Goal: Transaction & Acquisition: Subscribe to service/newsletter

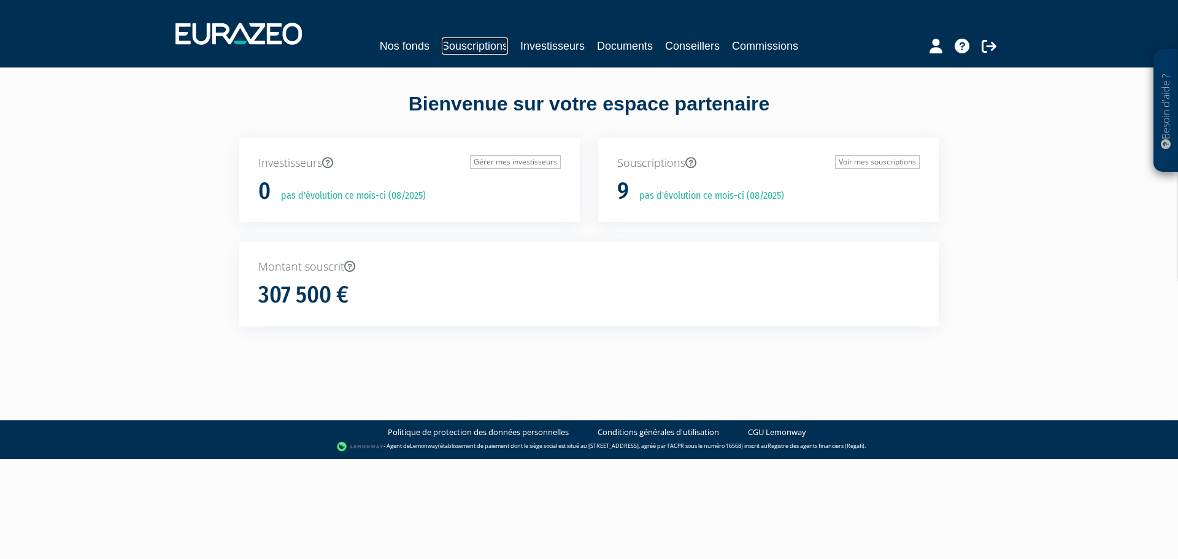
click at [482, 45] on link "Souscriptions" at bounding box center [475, 45] width 66 height 17
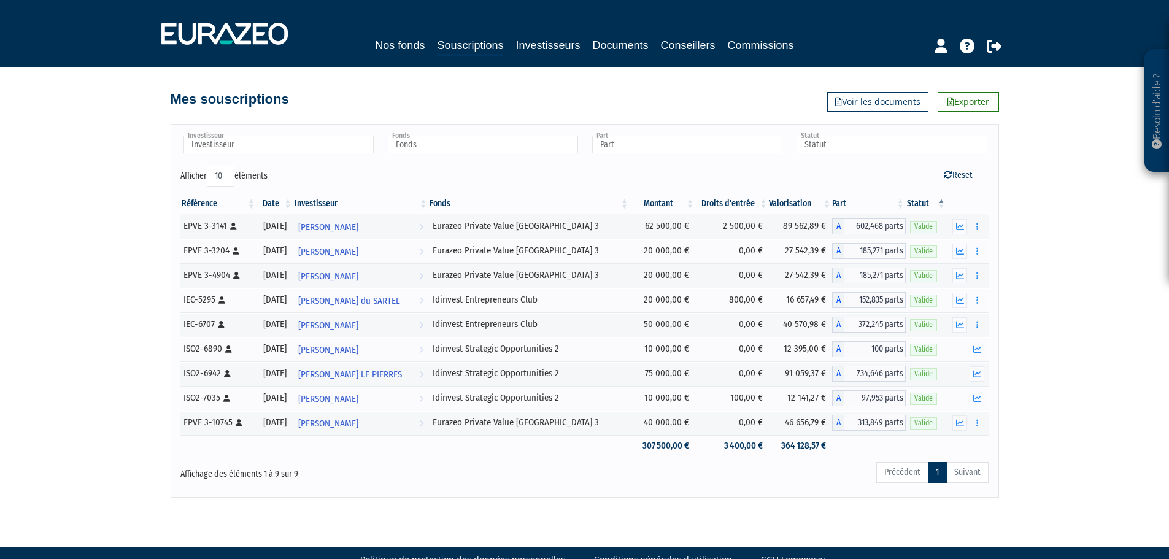
click at [408, 47] on link "Nos fonds" at bounding box center [400, 45] width 50 height 17
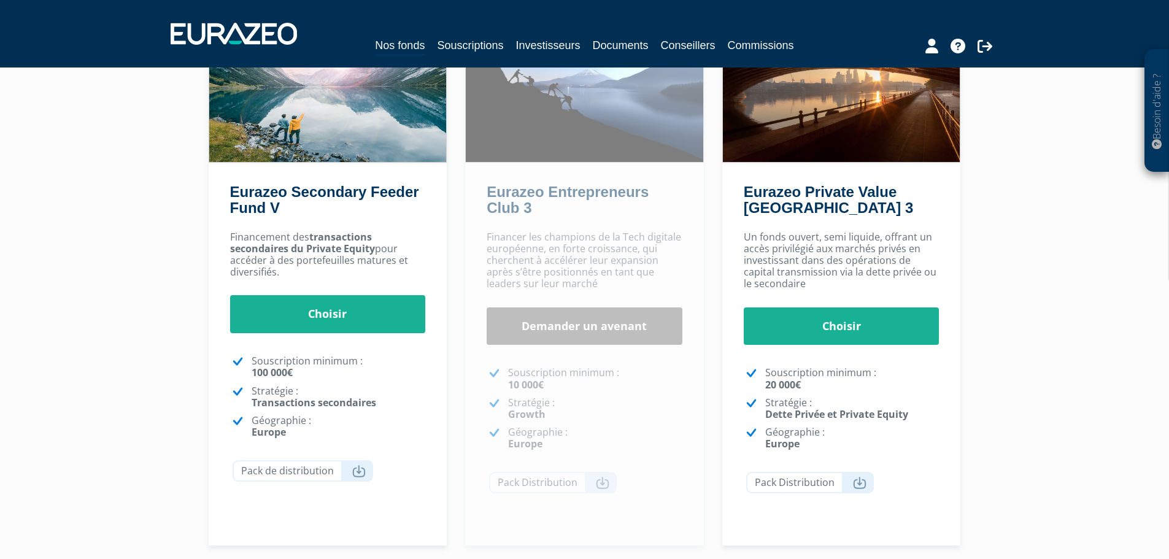
scroll to position [159, 0]
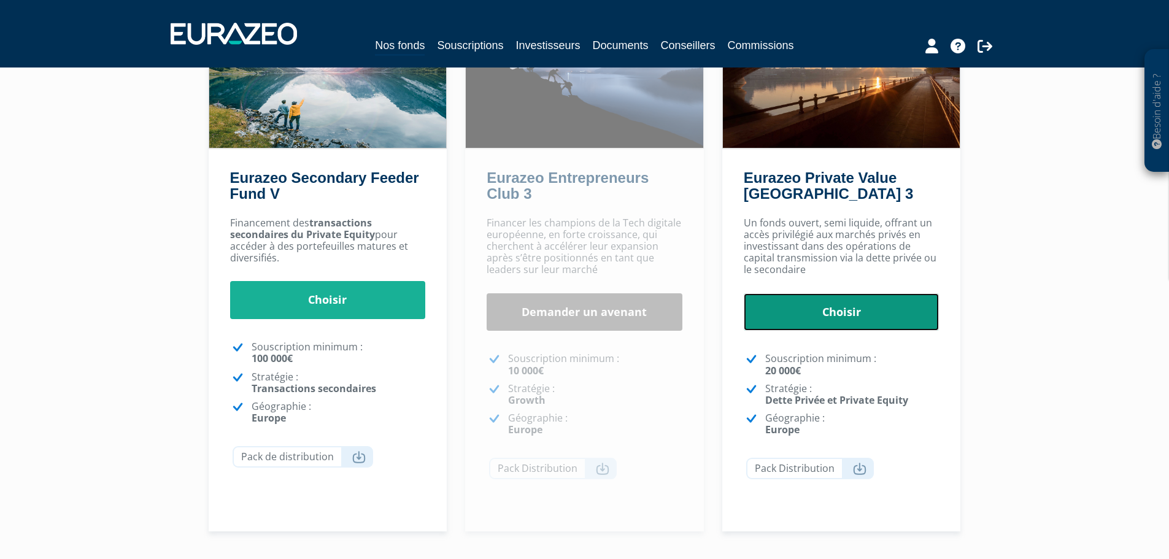
click at [854, 303] on link "Choisir" at bounding box center [842, 312] width 196 height 38
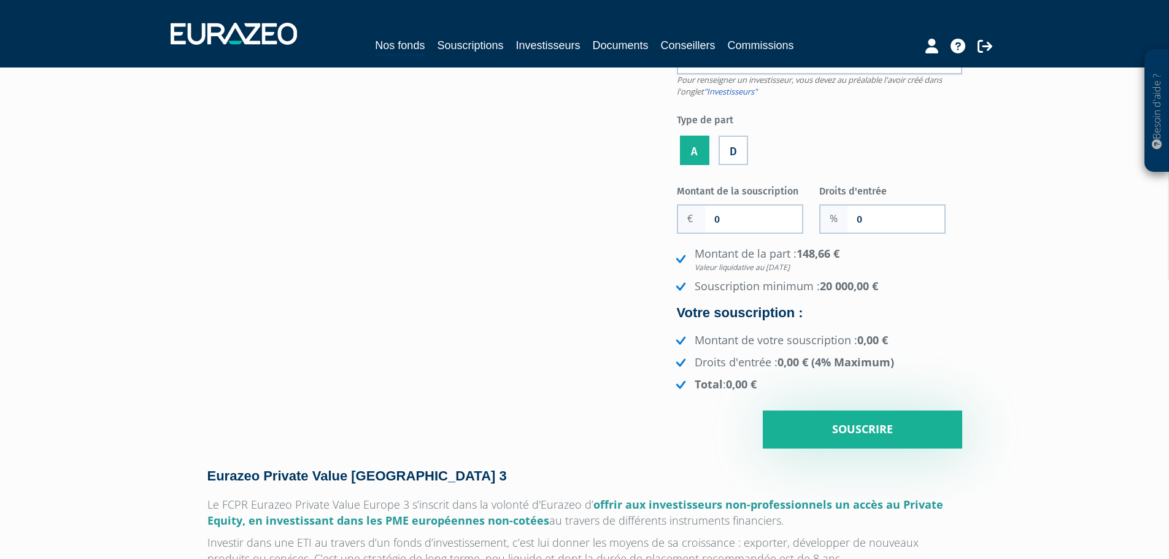
scroll to position [127, 0]
click at [751, 217] on input "0" at bounding box center [753, 219] width 97 height 27
type input "50 000"
click at [889, 217] on input "0" at bounding box center [896, 219] width 97 height 27
type input "2"
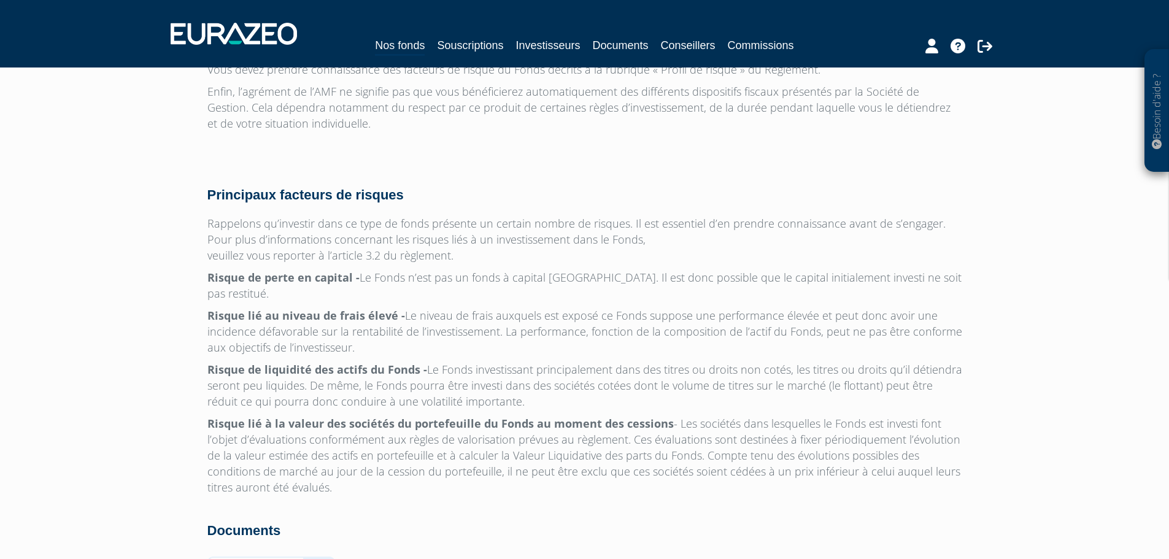
scroll to position [3873, 0]
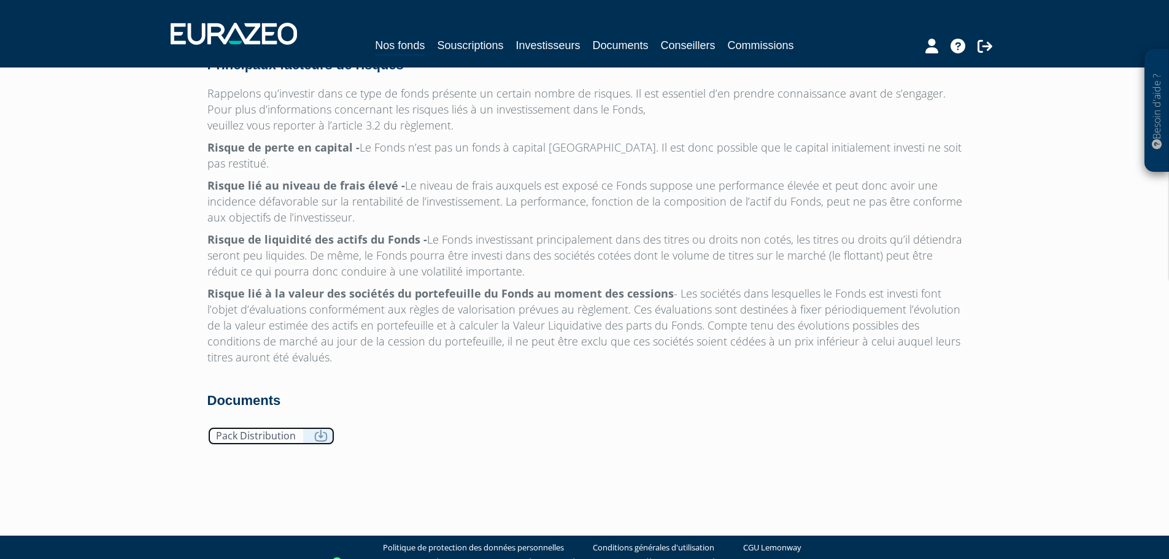
click at [285, 427] on link "Pack Distribution" at bounding box center [271, 436] width 128 height 19
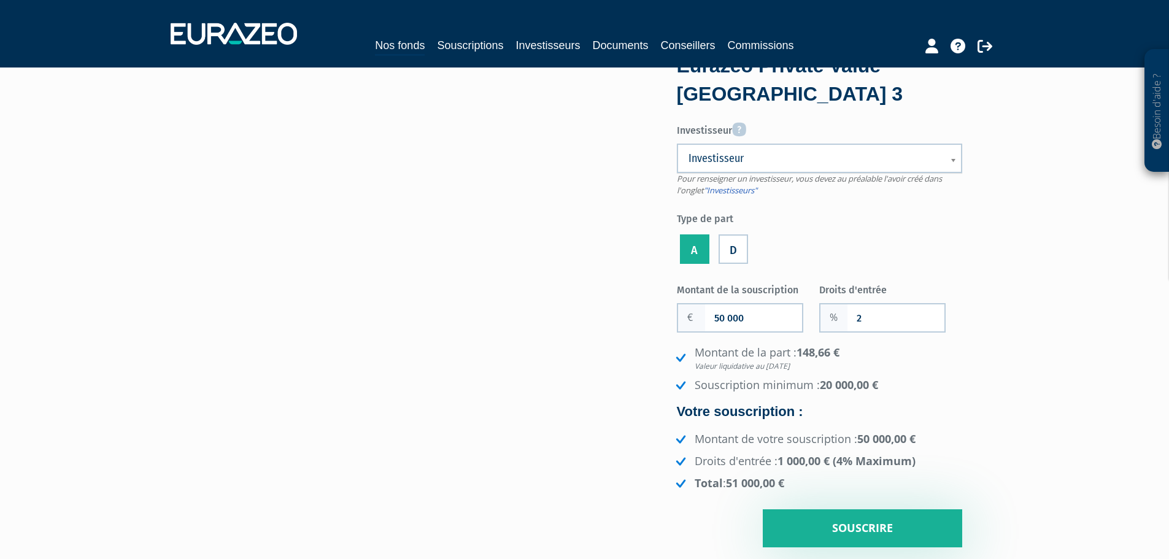
scroll to position [0, 0]
